Goal: Task Accomplishment & Management: Use online tool/utility

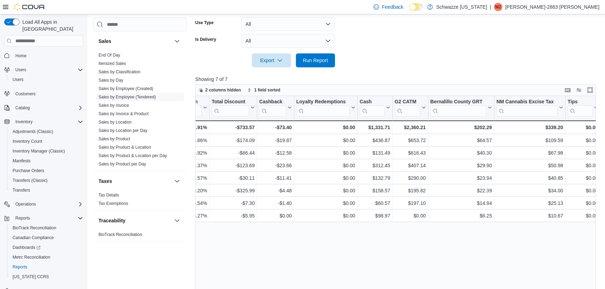
scroll to position [238, 0]
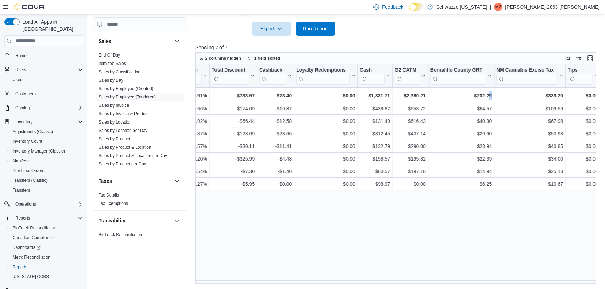
drag, startPoint x: 499, startPoint y: 280, endPoint x: 489, endPoint y: 280, distance: 10.1
click at [489, 280] on div "Tendered Employee Click to view column header actions Invoices Sold Click to vi…" at bounding box center [397, 174] width 405 height 220
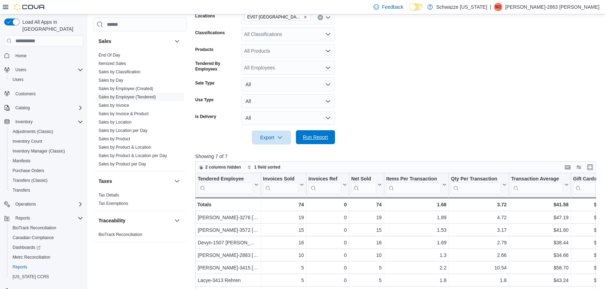
scroll to position [127, 0]
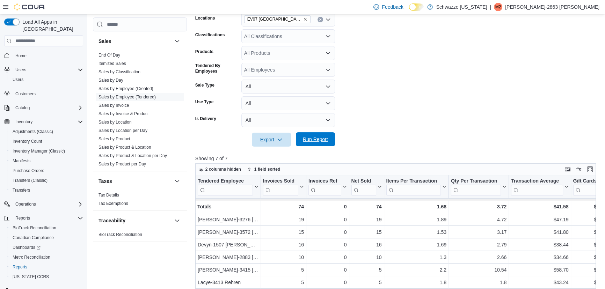
click at [315, 134] on span "Run Report" at bounding box center [315, 139] width 31 height 14
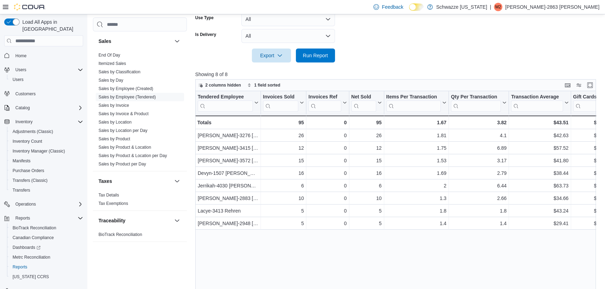
scroll to position [222, 0]
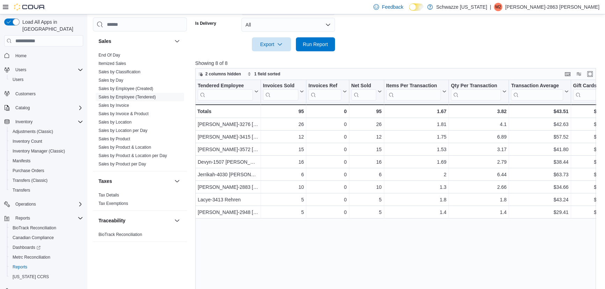
click at [468, 231] on div "Tendered Employee Click to view column header actions Invoices Sold Click to vi…" at bounding box center [397, 190] width 405 height 220
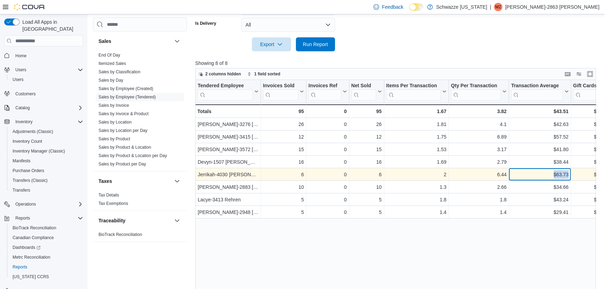
drag, startPoint x: 554, startPoint y: 174, endPoint x: 569, endPoint y: 173, distance: 15.4
click at [569, 173] on div "$63.73 - Transaction Average, column 7, row 5" at bounding box center [540, 175] width 62 height 13
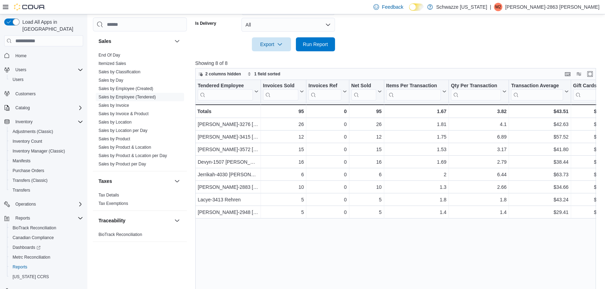
click at [552, 241] on div "Tendered Employee Click to view column header actions Invoices Sold Click to vi…" at bounding box center [397, 190] width 405 height 220
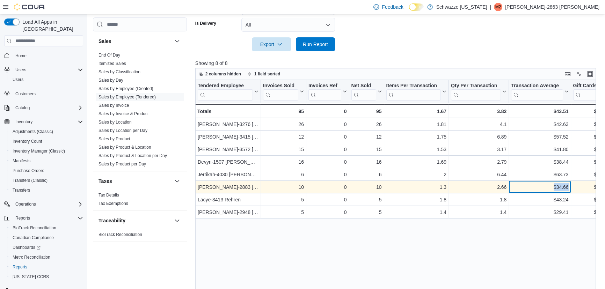
drag, startPoint x: 554, startPoint y: 189, endPoint x: 573, endPoint y: 186, distance: 18.6
click at [573, 186] on div "[PERSON_NAME]-2883 Kruhalski - Tendered Employee, column 1, row 6 10 - Invoices…" at bounding box center [545, 187] width 700 height 13
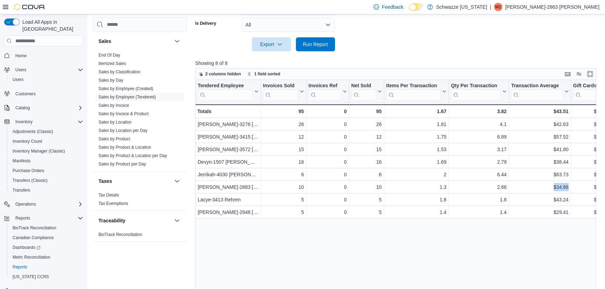
click at [521, 236] on div "Tendered Employee Click to view column header actions Invoices Sold Click to vi…" at bounding box center [397, 190] width 405 height 220
click at [523, 237] on div "Tendered Employee Click to view column header actions Invoices Sold Click to vi…" at bounding box center [397, 190] width 405 height 220
drag, startPoint x: 555, startPoint y: 211, endPoint x: 570, endPoint y: 219, distance: 16.7
click at [570, 219] on div "Tendered Employee Click to view column header actions Invoices Sold Click to vi…" at bounding box center [397, 190] width 405 height 220
click at [562, 228] on div "Tendered Employee Click to view column header actions Invoices Sold Click to vi…" at bounding box center [397, 190] width 405 height 220
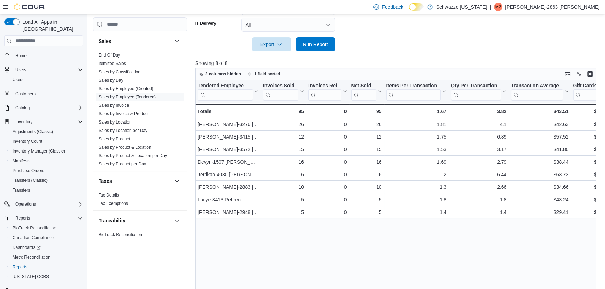
click at [562, 228] on div "Tendered Employee Click to view column header actions Invoices Sold Click to vi…" at bounding box center [397, 190] width 405 height 220
click at [319, 39] on span "Run Report" at bounding box center [315, 44] width 31 height 14
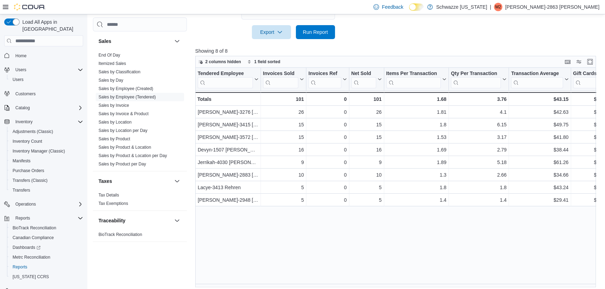
scroll to position [238, 0]
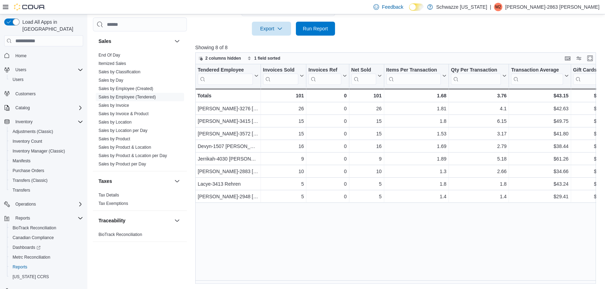
click at [333, 262] on div "Tendered Employee Click to view column header actions Invoices Sold Click to vi…" at bounding box center [397, 174] width 405 height 220
click at [334, 262] on div "Tendered Employee Click to view column header actions Invoices Sold Click to vi…" at bounding box center [397, 174] width 405 height 220
click at [403, 266] on div "Tendered Employee Click to view column header actions Invoices Sold Click to vi…" at bounding box center [397, 174] width 405 height 220
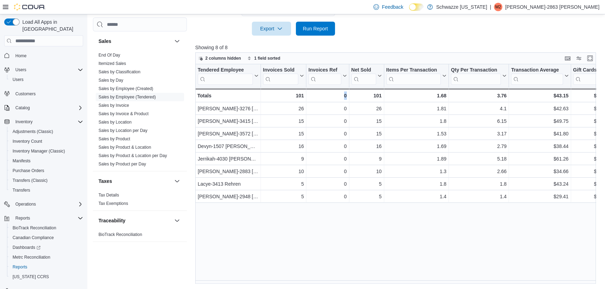
drag, startPoint x: 415, startPoint y: 275, endPoint x: 433, endPoint y: 276, distance: 17.1
click at [433, 276] on div "Tendered Employee Click to view column header actions Invoices Sold Click to vi…" at bounding box center [397, 174] width 405 height 220
click at [308, 31] on span "Run Report" at bounding box center [315, 28] width 25 height 7
click at [312, 34] on span "Run Report" at bounding box center [315, 28] width 31 height 14
drag, startPoint x: 322, startPoint y: 283, endPoint x: 343, endPoint y: 283, distance: 20.9
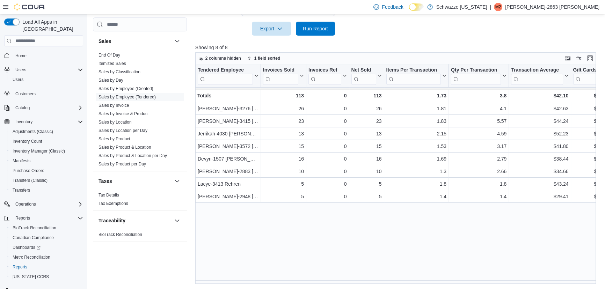
click at [343, 283] on div "Tendered Employee Click to view column header actions Invoices Sold Click to vi…" at bounding box center [395, 173] width 400 height 219
click at [334, 280] on div "Tendered Employee Click to view column header actions Invoices Sold Click to vi…" at bounding box center [397, 174] width 405 height 220
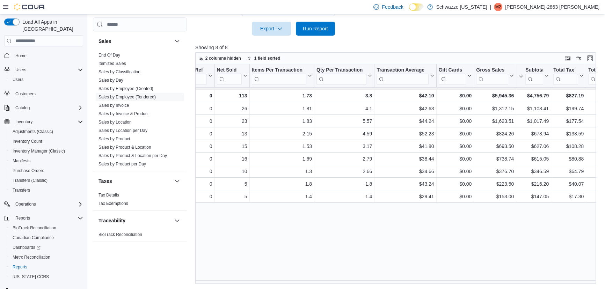
scroll to position [0, 135]
click at [436, 251] on div "Tendered Employee Click to view column header actions Invoices Sold Click to vi…" at bounding box center [397, 174] width 405 height 220
click at [313, 38] on div at bounding box center [397, 40] width 405 height 8
click at [315, 31] on span "Run Report" at bounding box center [315, 28] width 25 height 7
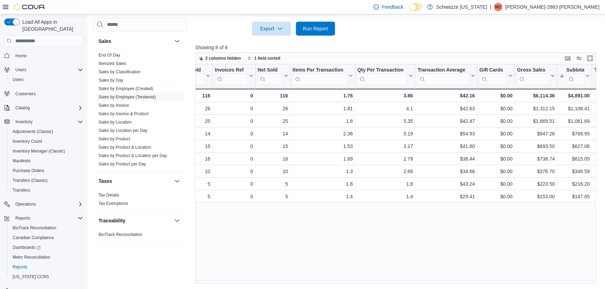
scroll to position [0, 75]
